Goal: Information Seeking & Learning: Learn about a topic

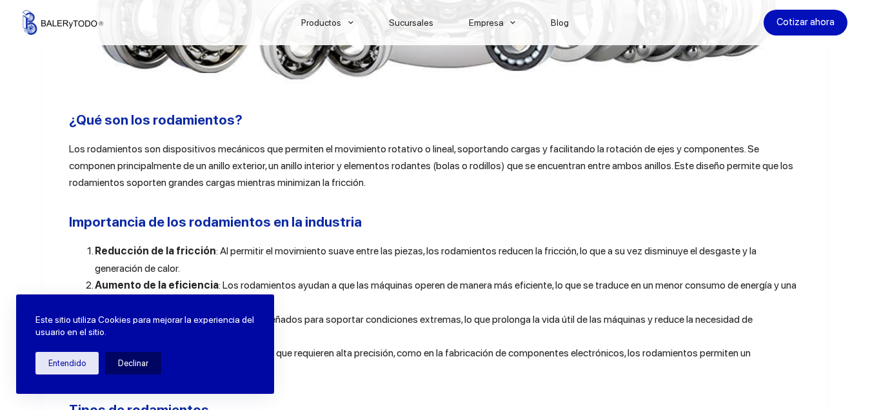
scroll to position [839, 0]
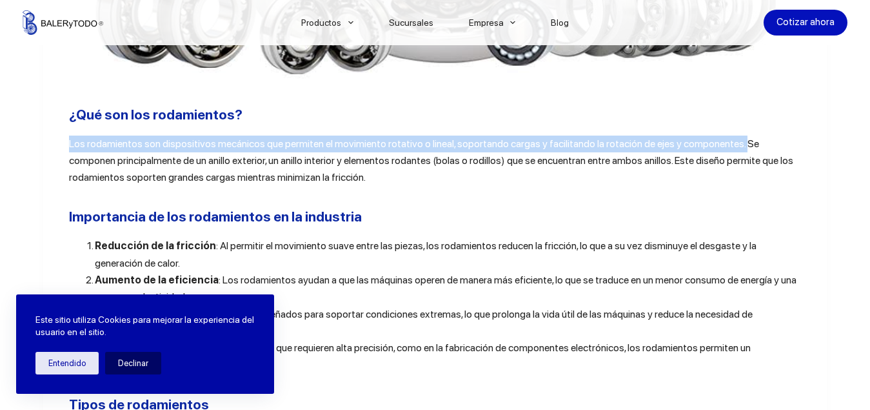
drag, startPoint x: 66, startPoint y: 148, endPoint x: 732, endPoint y: 154, distance: 666.5
click at [732, 154] on span "Los rodamientos son dispositivos mecánicos que permiten el movimiento rotativo …" at bounding box center [431, 160] width 725 height 46
copy span "Los rodamientos son dispositivos mecánicos que permiten el movimiento rotativo …"
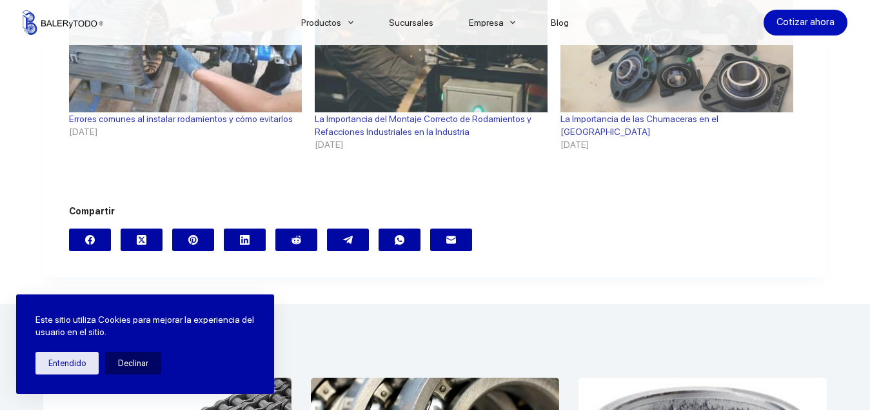
scroll to position [2543, 0]
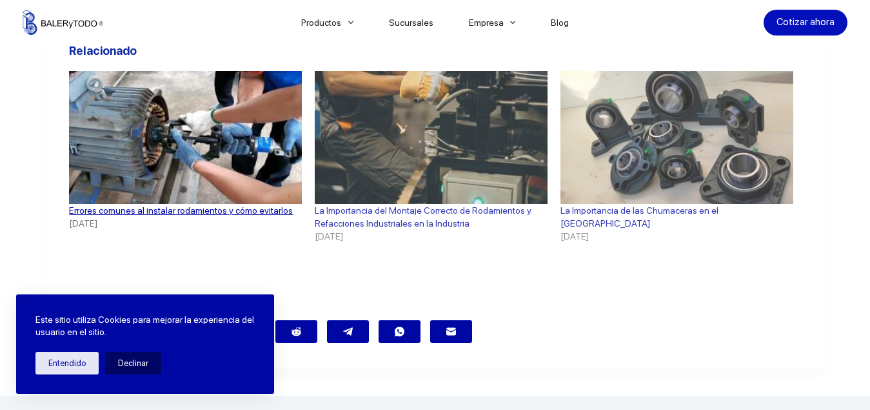
click at [105, 205] on link "Errores comunes al instalar rodamientos y cómo evitarlos" at bounding box center [181, 210] width 224 height 10
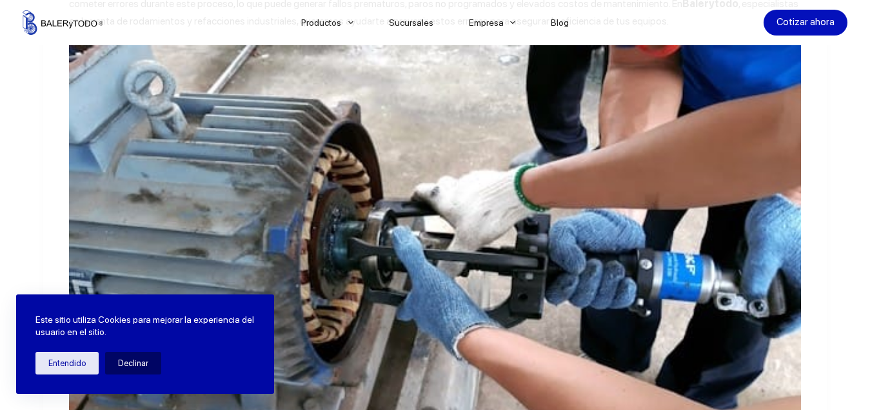
scroll to position [210, 0]
